Goal: Transaction & Acquisition: Purchase product/service

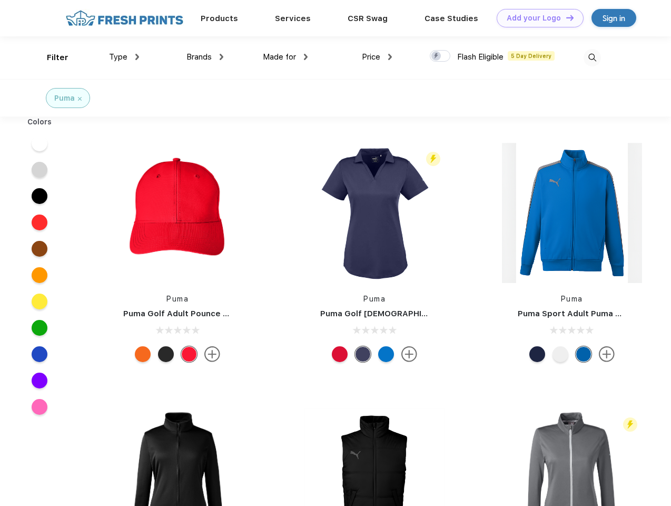
click at [536, 18] on link "Add your Logo Design Tool" at bounding box center [540, 18] width 87 height 18
click at [0, 0] on div "Design Tool" at bounding box center [0, 0] width 0 height 0
click at [565, 17] on link "Add your Logo Design Tool" at bounding box center [540, 18] width 87 height 18
click at [51, 57] on div "Filter" at bounding box center [58, 58] width 22 height 12
click at [124, 57] on span "Type" at bounding box center [118, 56] width 18 height 9
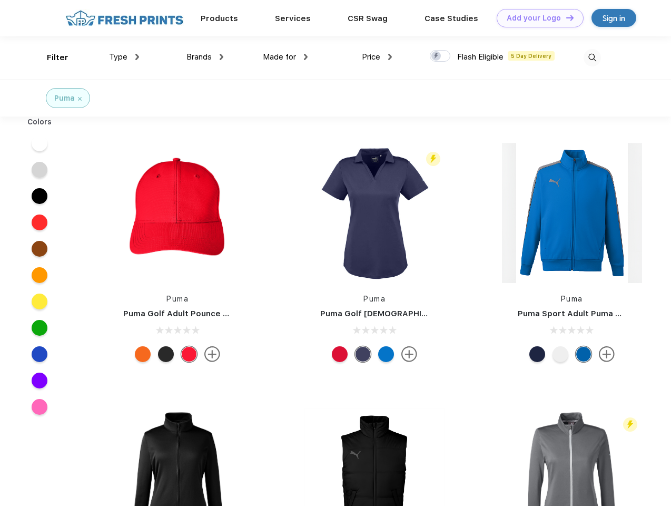
click at [205, 57] on span "Brands" at bounding box center [199, 56] width 25 height 9
click at [286, 57] on span "Made for" at bounding box center [279, 56] width 33 height 9
click at [377, 57] on span "Price" at bounding box center [371, 56] width 18 height 9
click at [441, 56] on div at bounding box center [440, 56] width 21 height 12
click at [437, 56] on input "checkbox" at bounding box center [433, 53] width 7 height 7
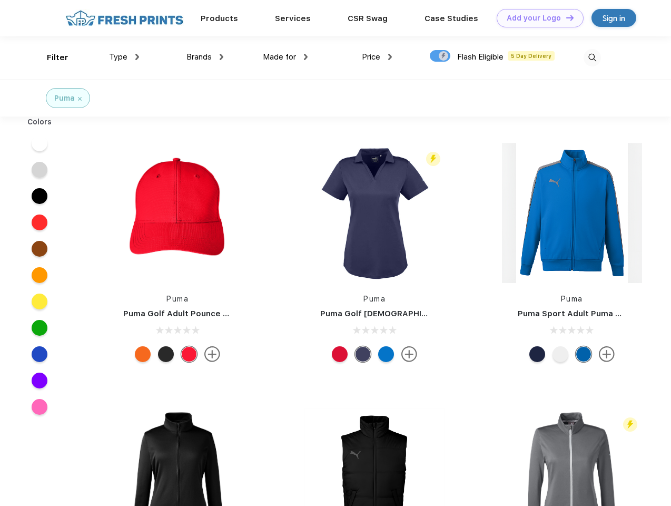
click at [592, 57] on img at bounding box center [592, 57] width 17 height 17
